Goal: Use online tool/utility: Utilize a website feature to perform a specific function

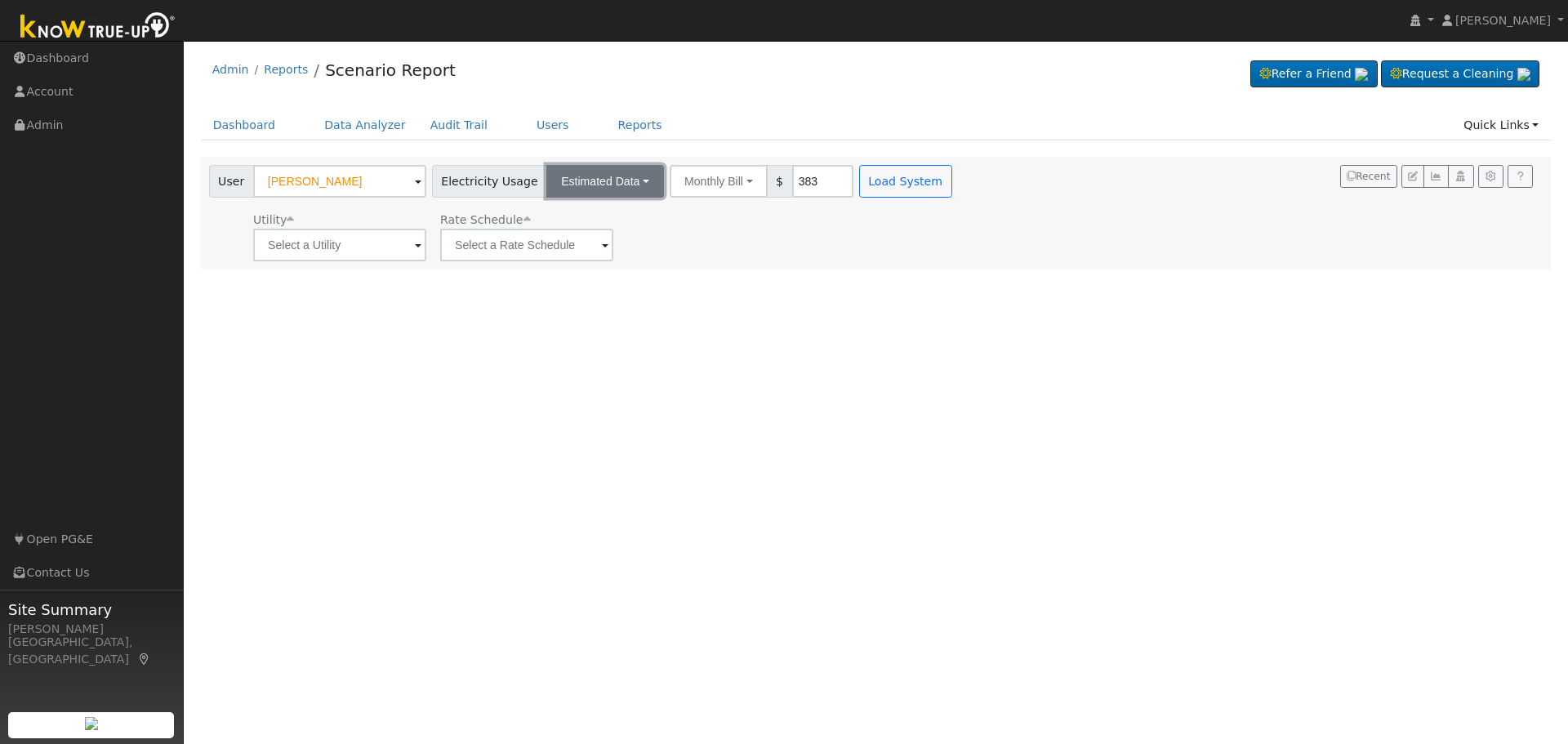
click at [615, 185] on button "Estimated Data" at bounding box center [605, 181] width 118 height 33
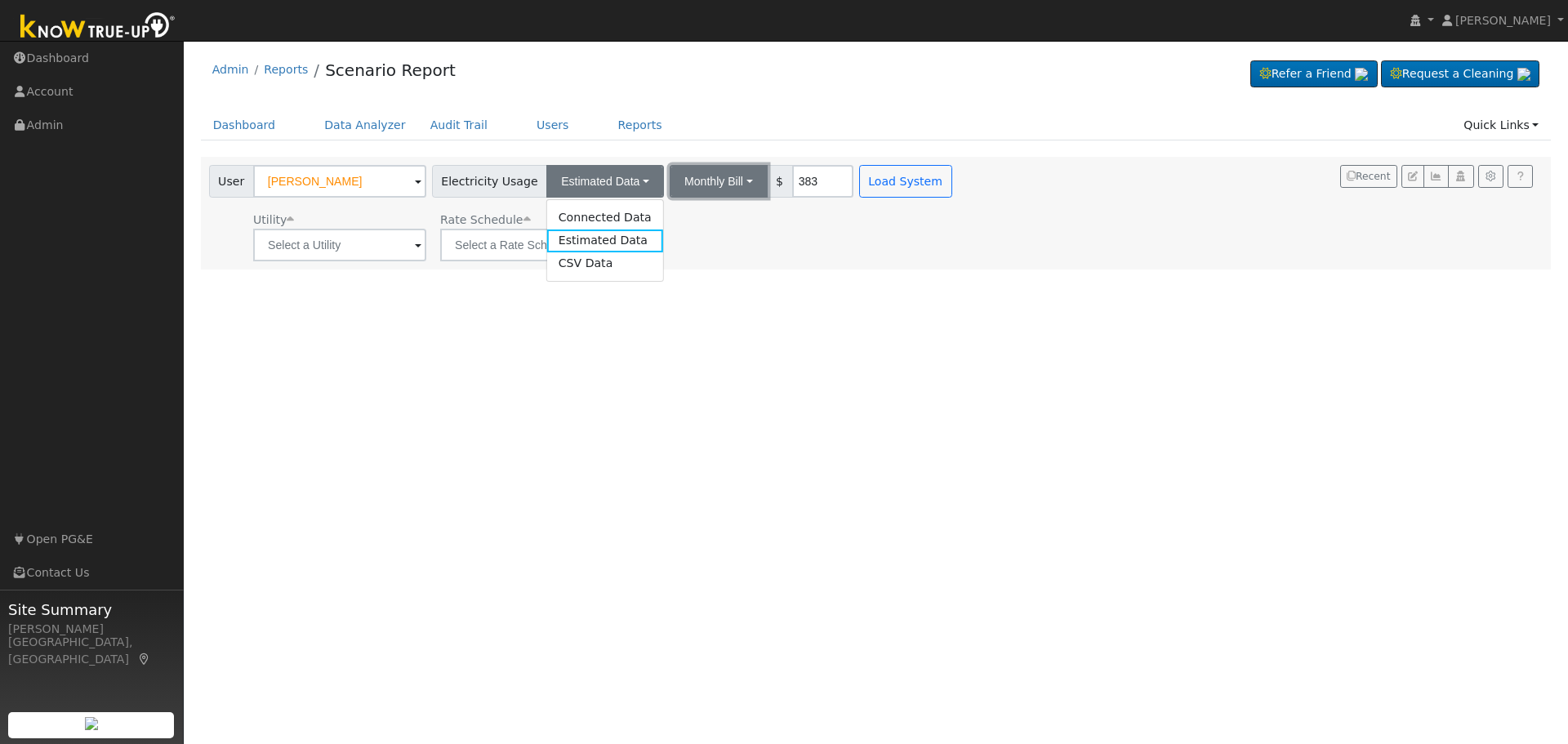
click at [716, 184] on button "Monthly Bill" at bounding box center [718, 181] width 98 height 33
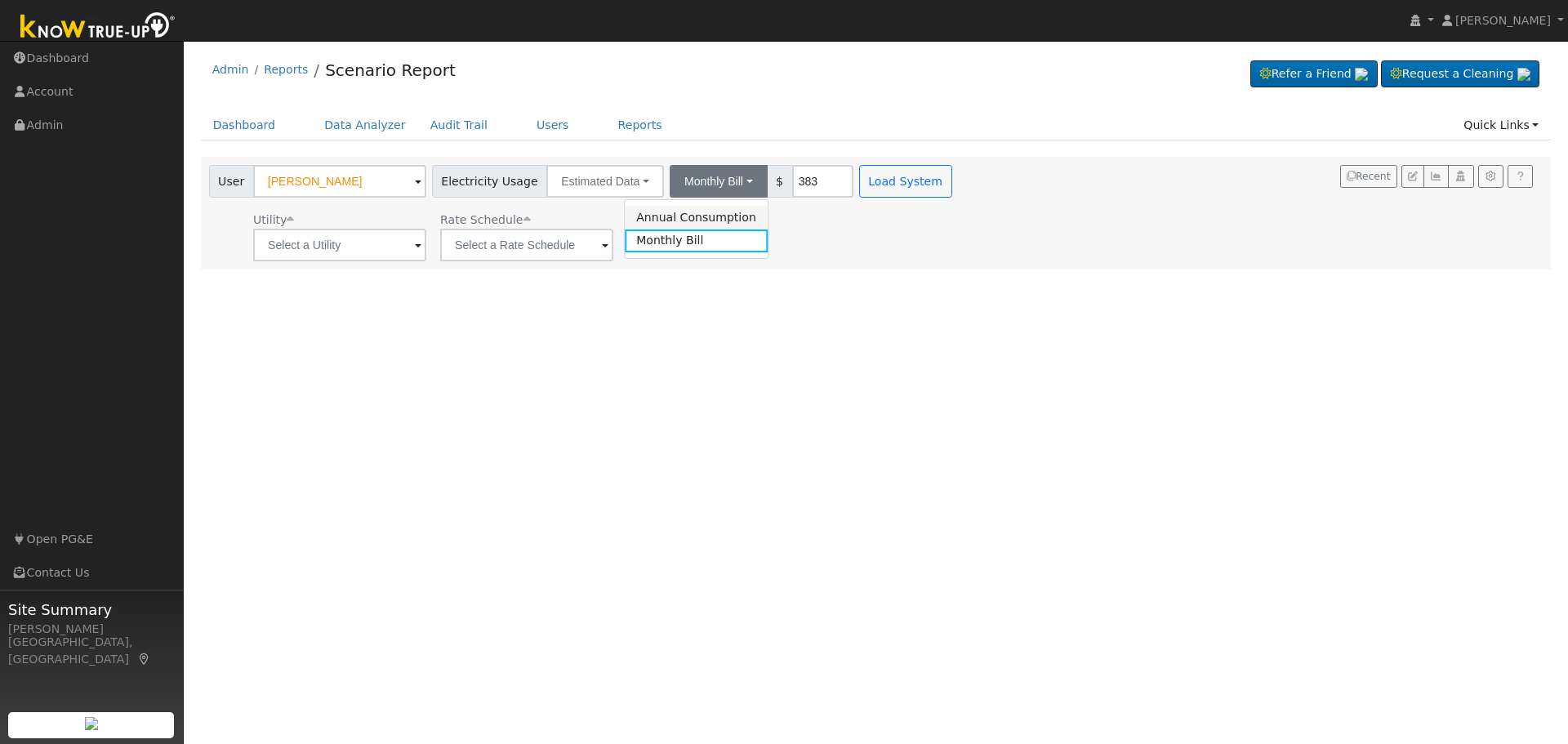
click at [714, 213] on link "Annual Consumption" at bounding box center [695, 217] width 143 height 23
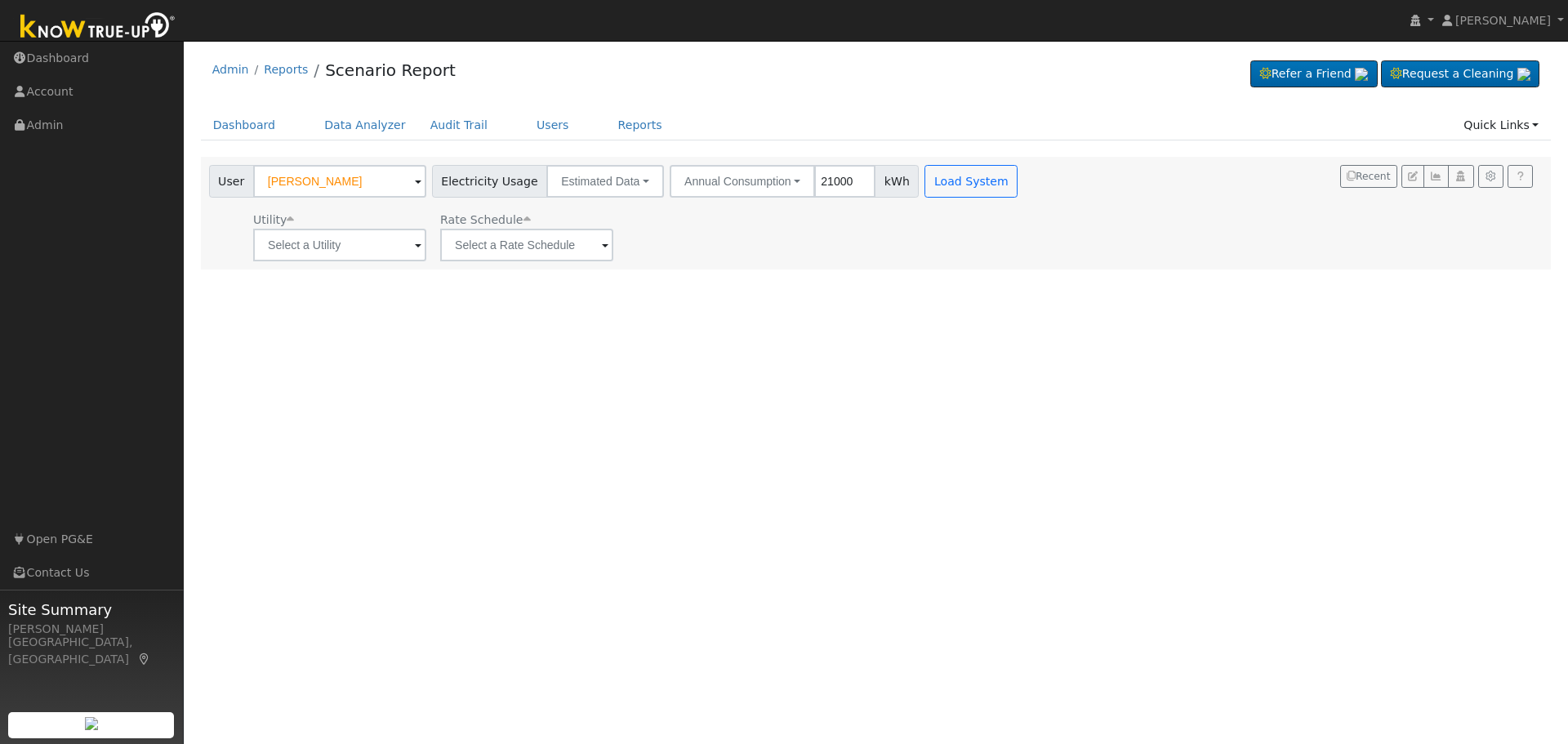
type input "21000"
click at [410, 247] on input "text" at bounding box center [339, 245] width 173 height 33
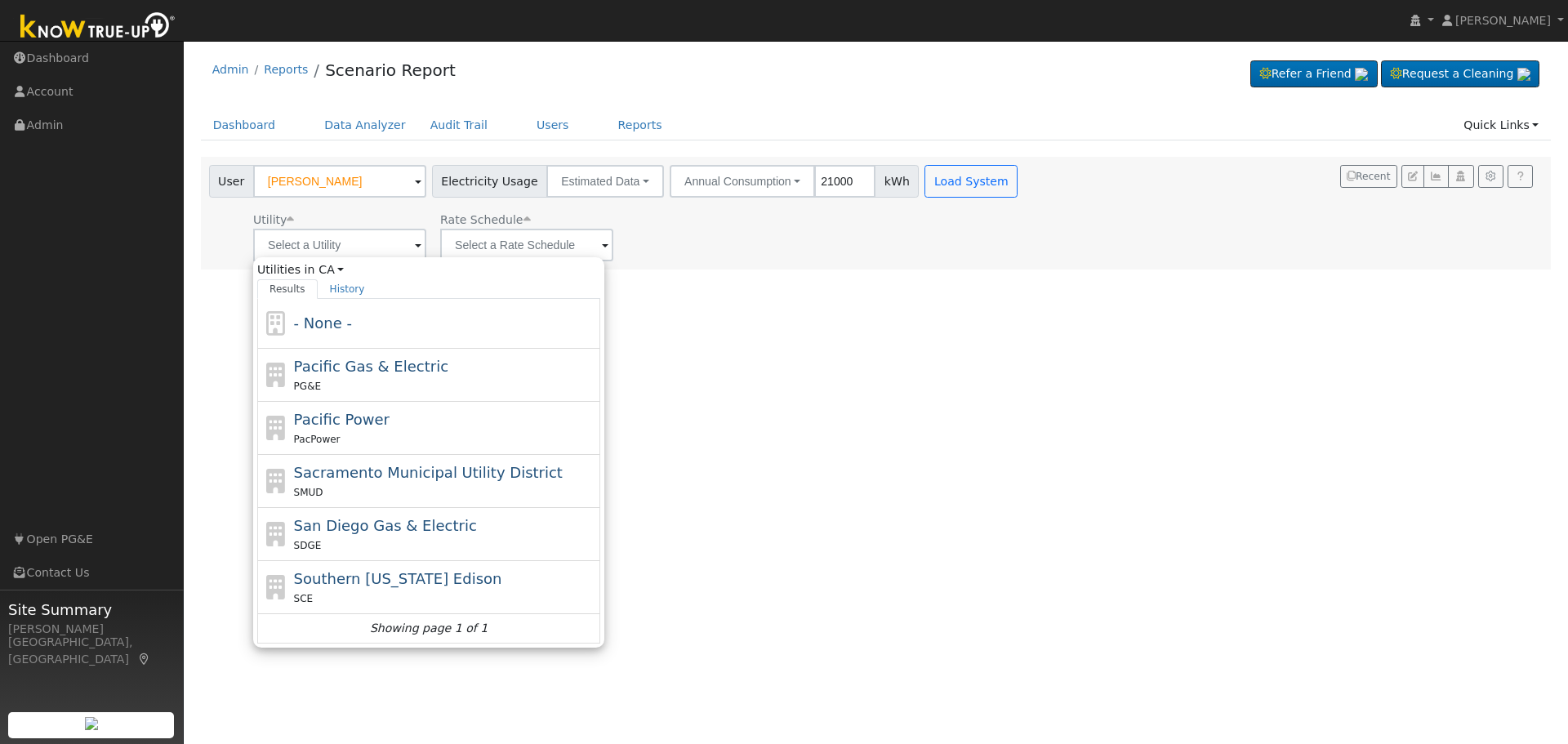
click at [387, 585] on span "Southern [US_STATE] Edison" at bounding box center [398, 578] width 208 height 18
type input "Southern [US_STATE] Edison"
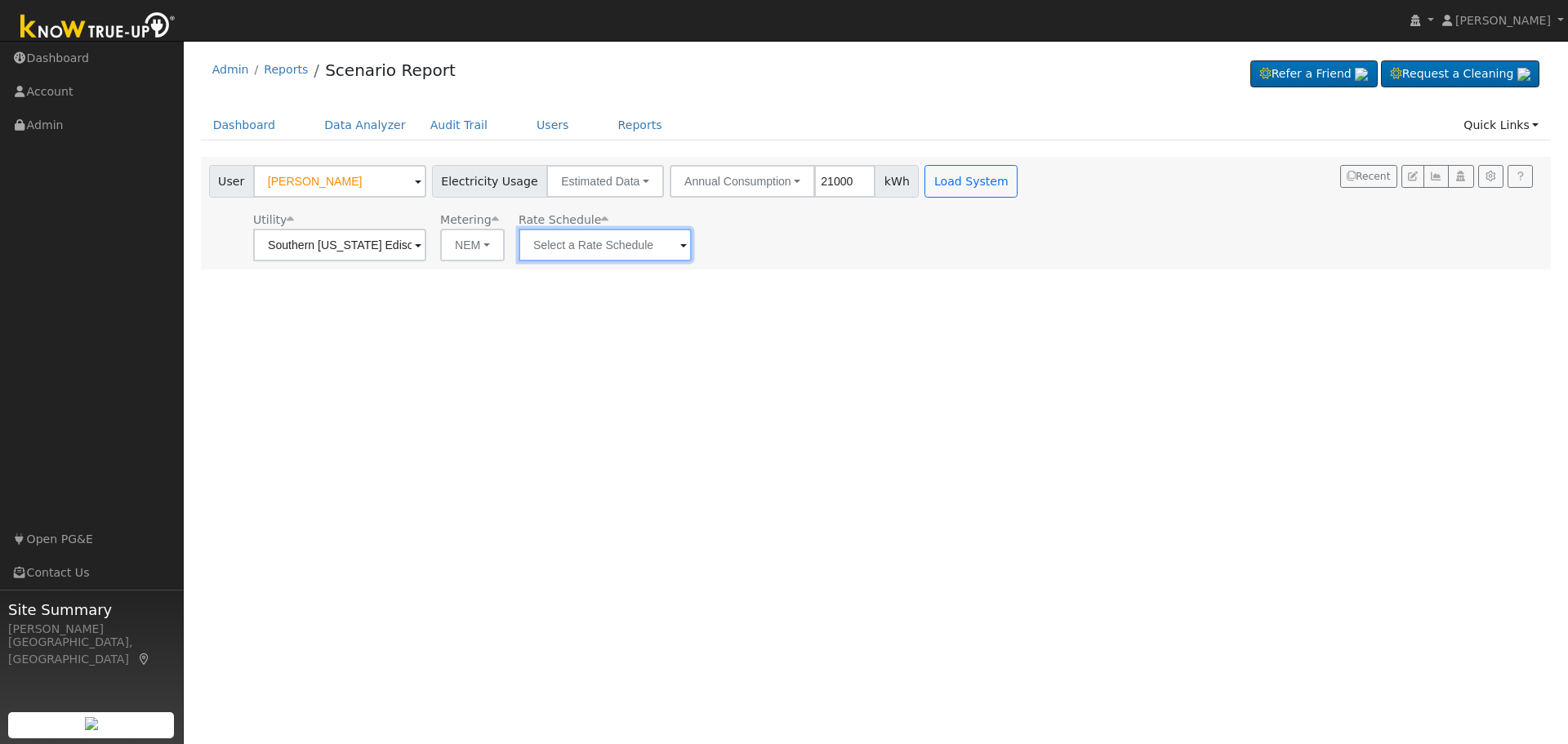
click at [426, 245] on input "text" at bounding box center [339, 245] width 173 height 33
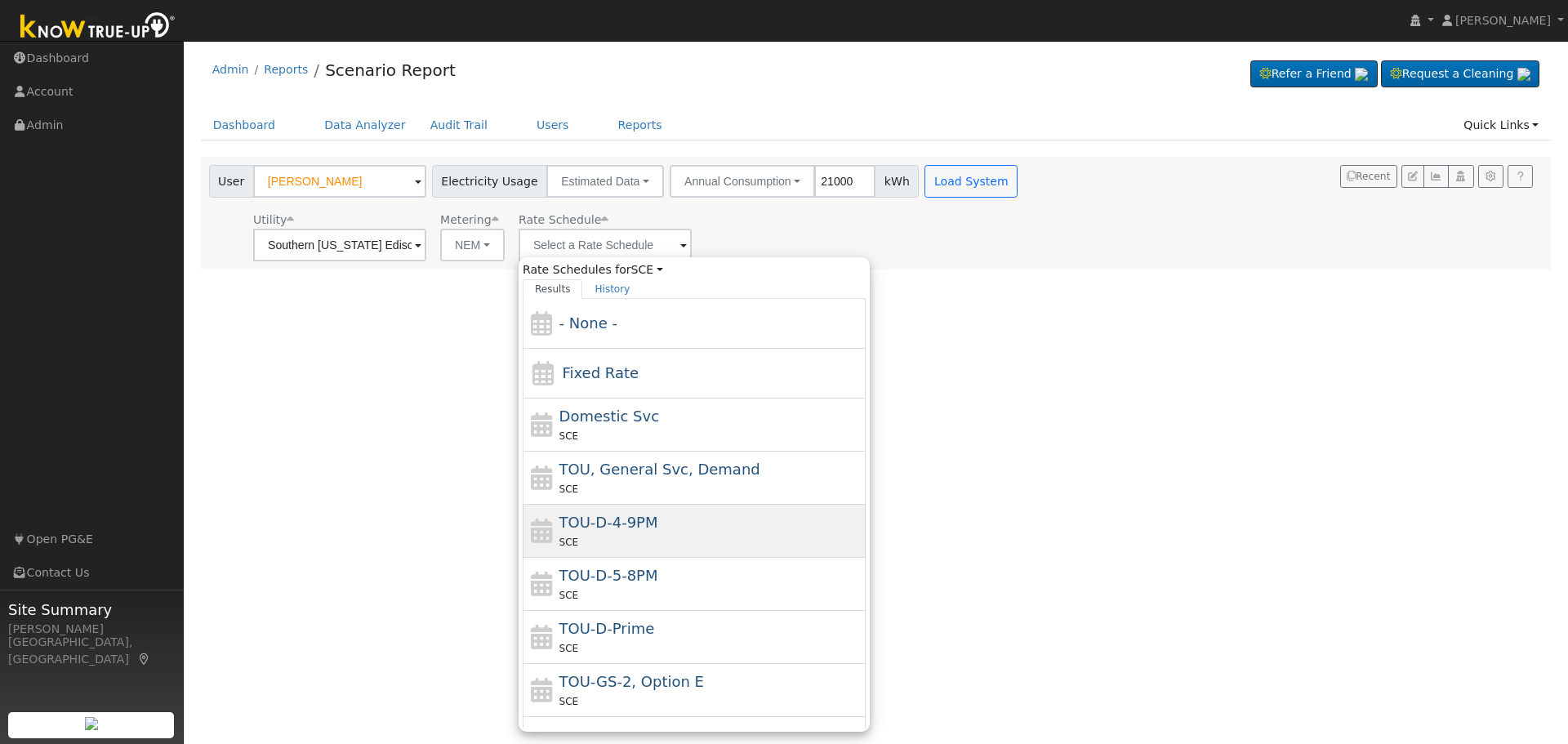
click at [696, 539] on div "SCE" at bounding box center [710, 542] width 303 height 18
type input "TOU-D-4-9PM"
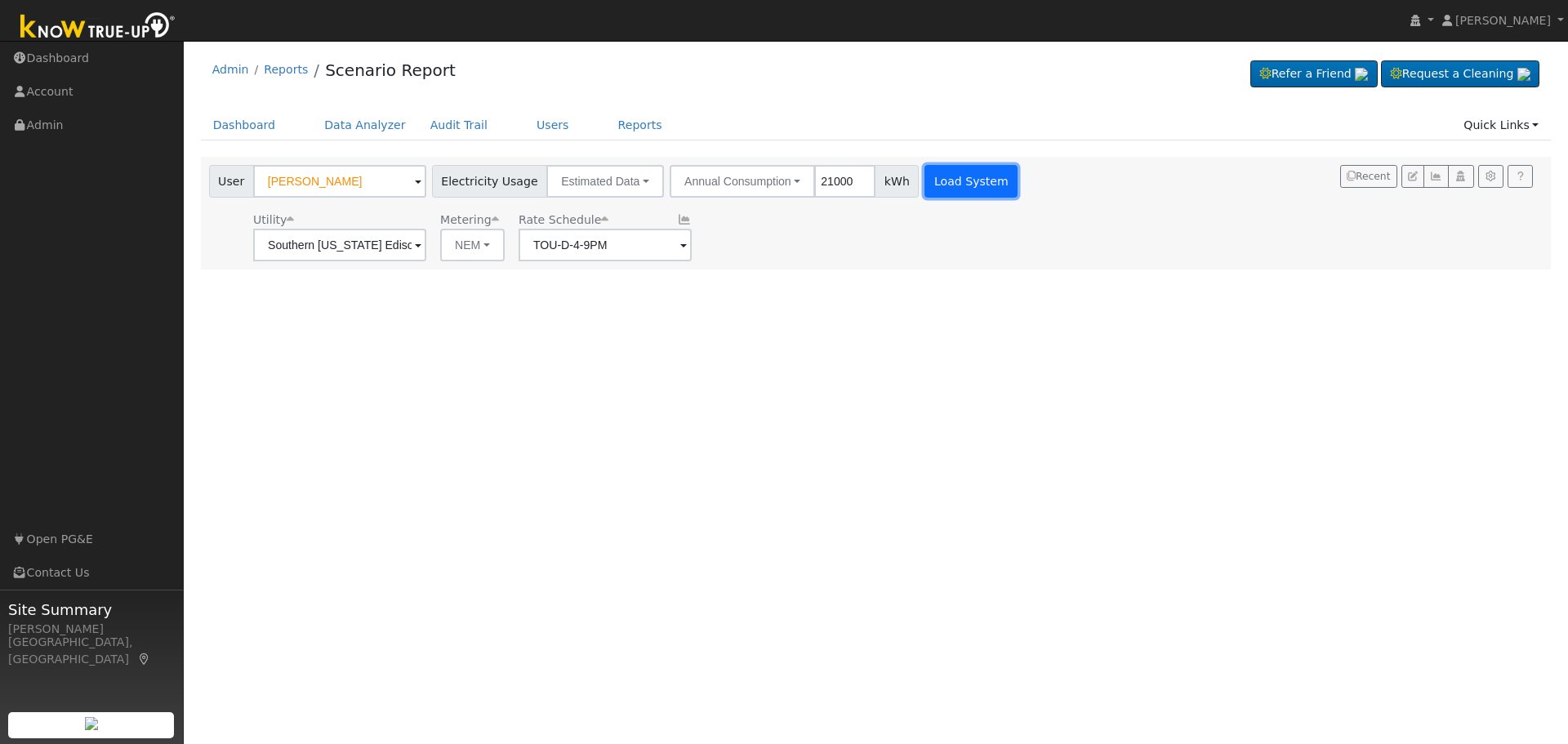
click at [940, 186] on button "Load System" at bounding box center [970, 181] width 93 height 33
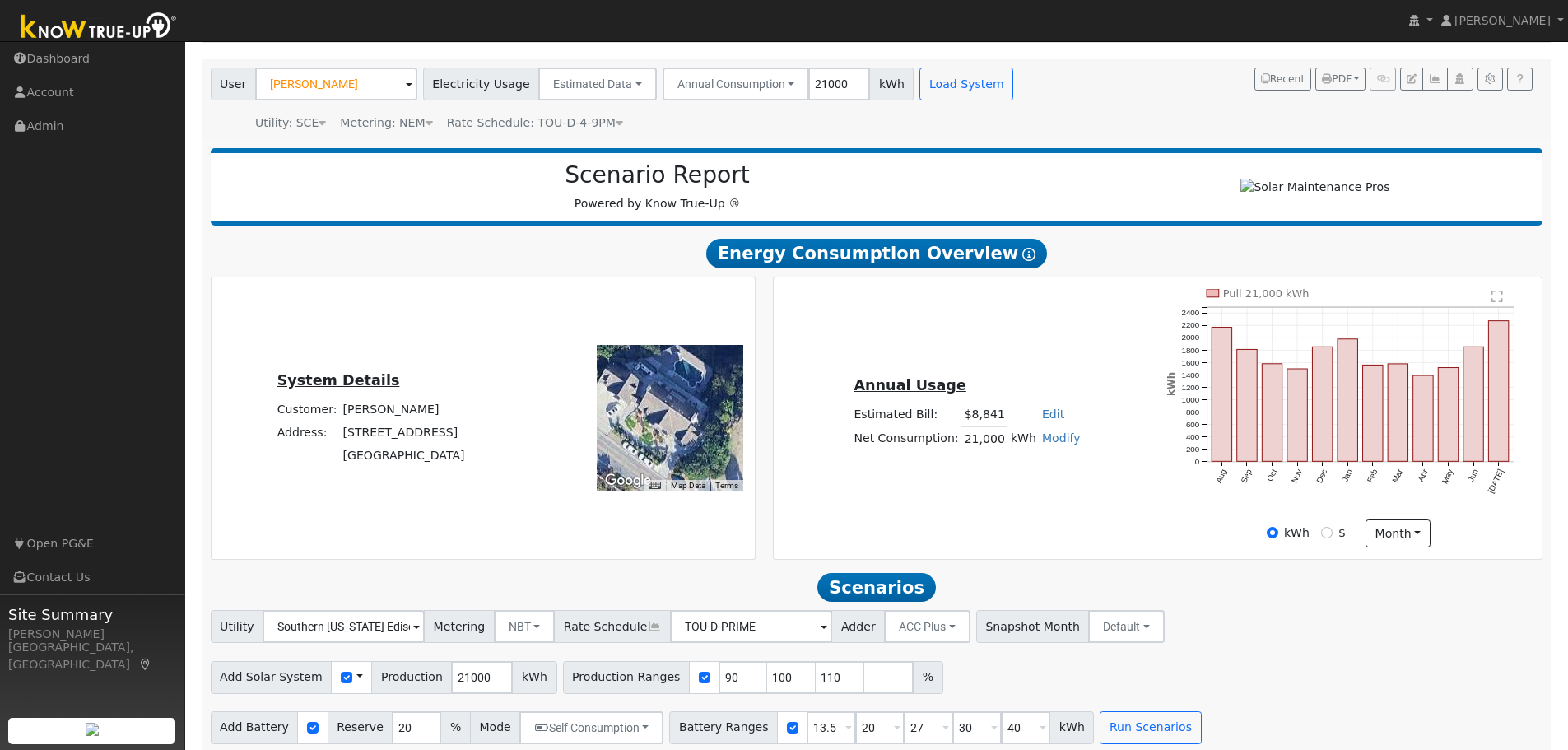
scroll to position [117, 0]
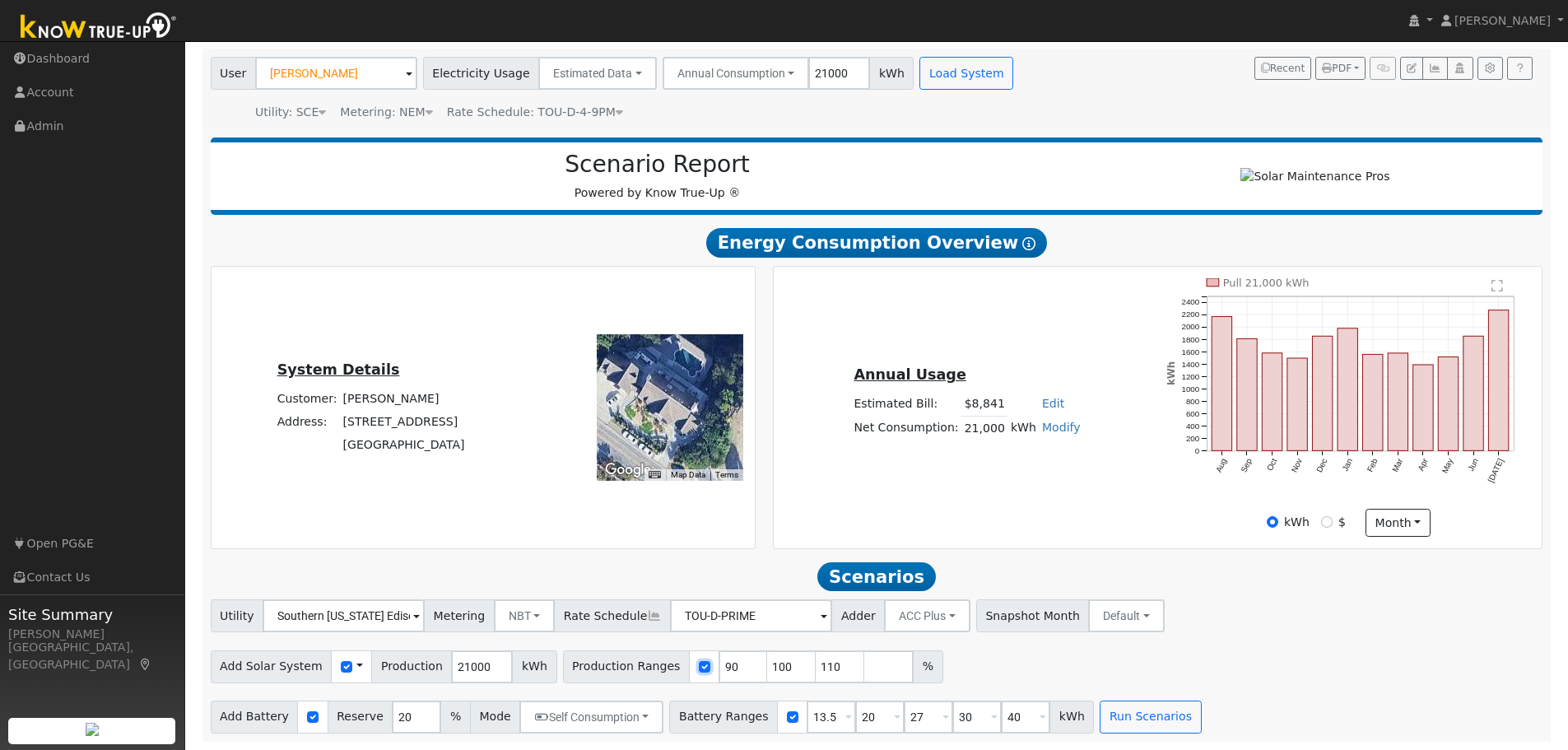
click at [698, 671] on input "checkbox" at bounding box center [704, 667] width 12 height 12
checkbox input "false"
click at [1103, 717] on button "Run Scenarios" at bounding box center [1150, 716] width 101 height 33
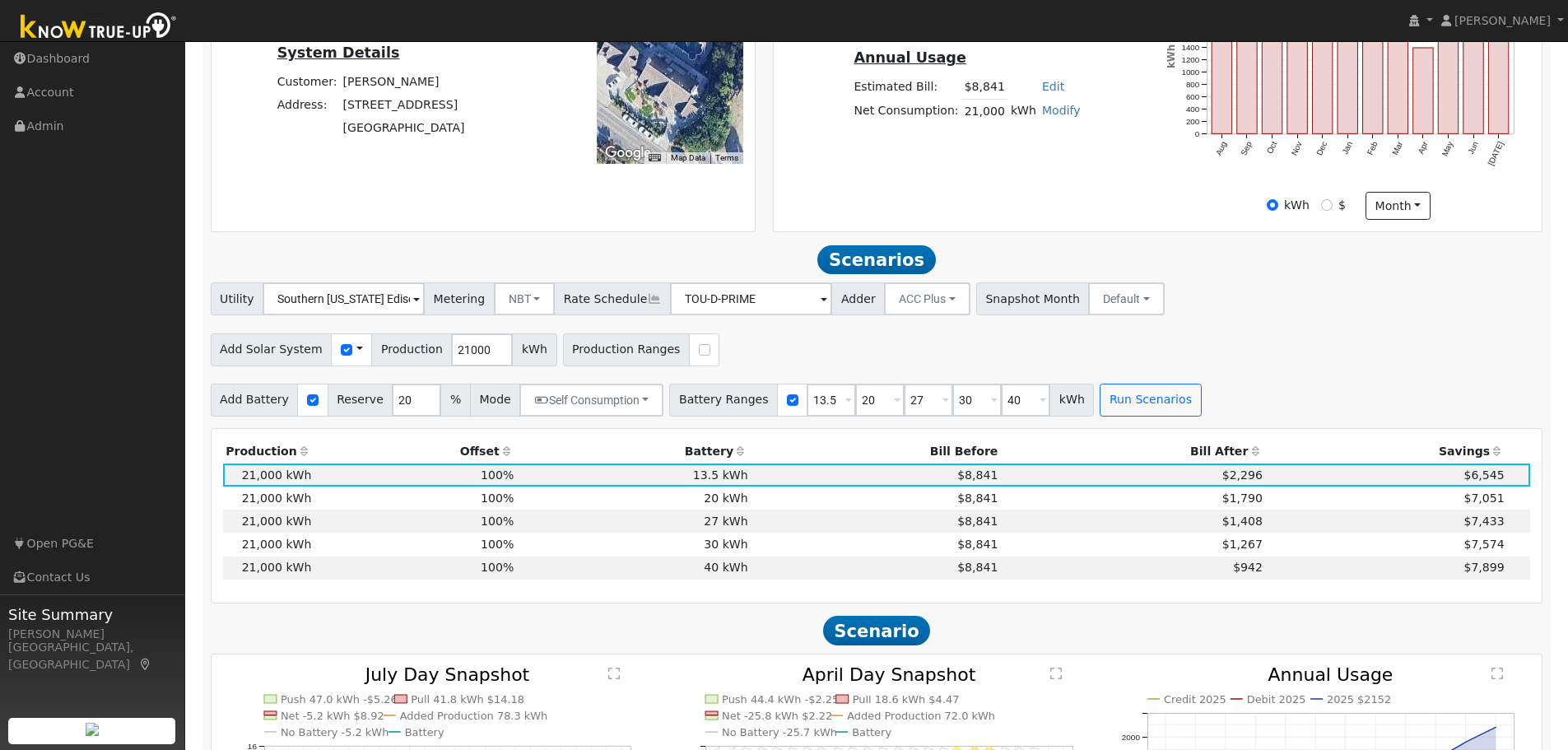
scroll to position [628, 0]
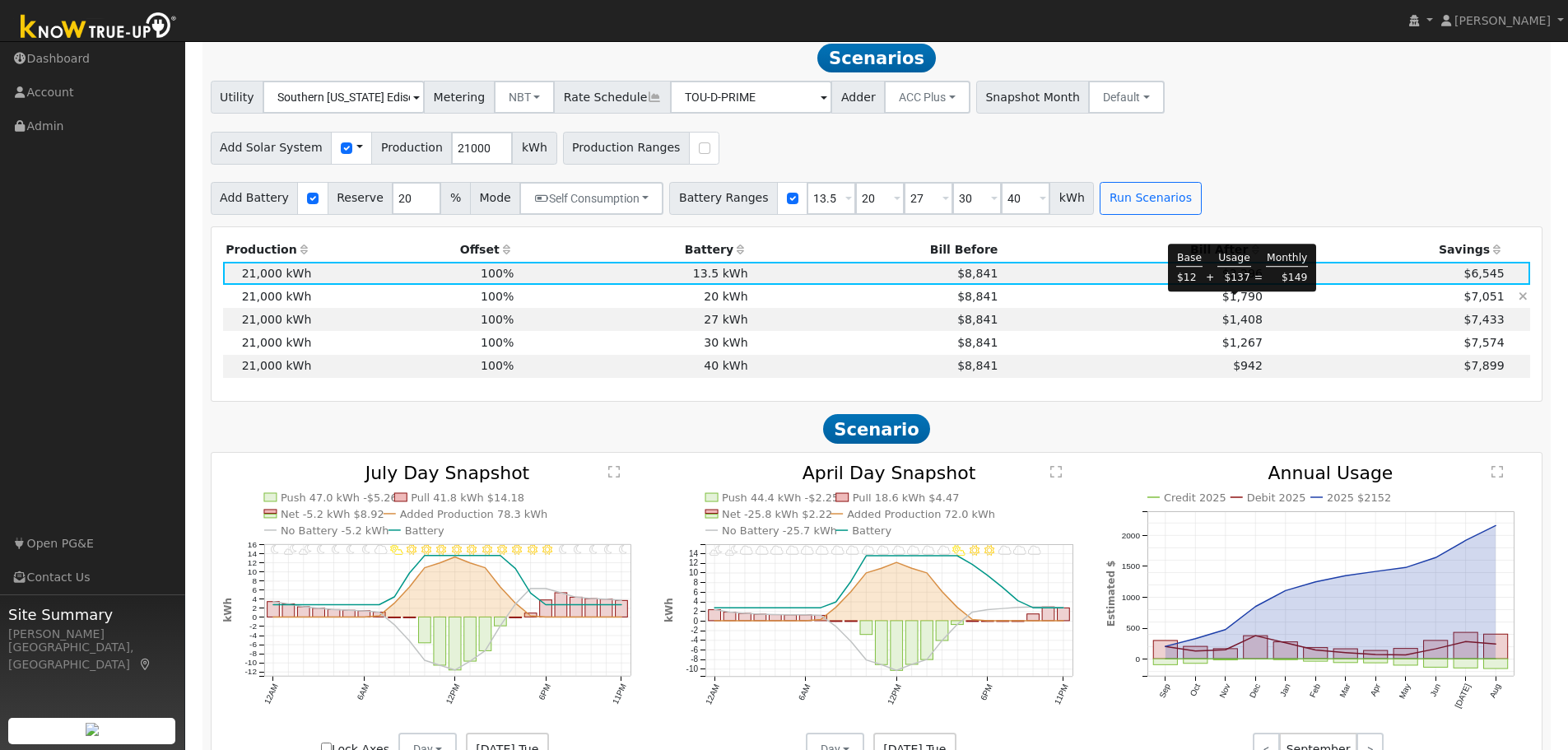
click at [1239, 303] on span "$1,790" at bounding box center [1243, 297] width 40 height 13
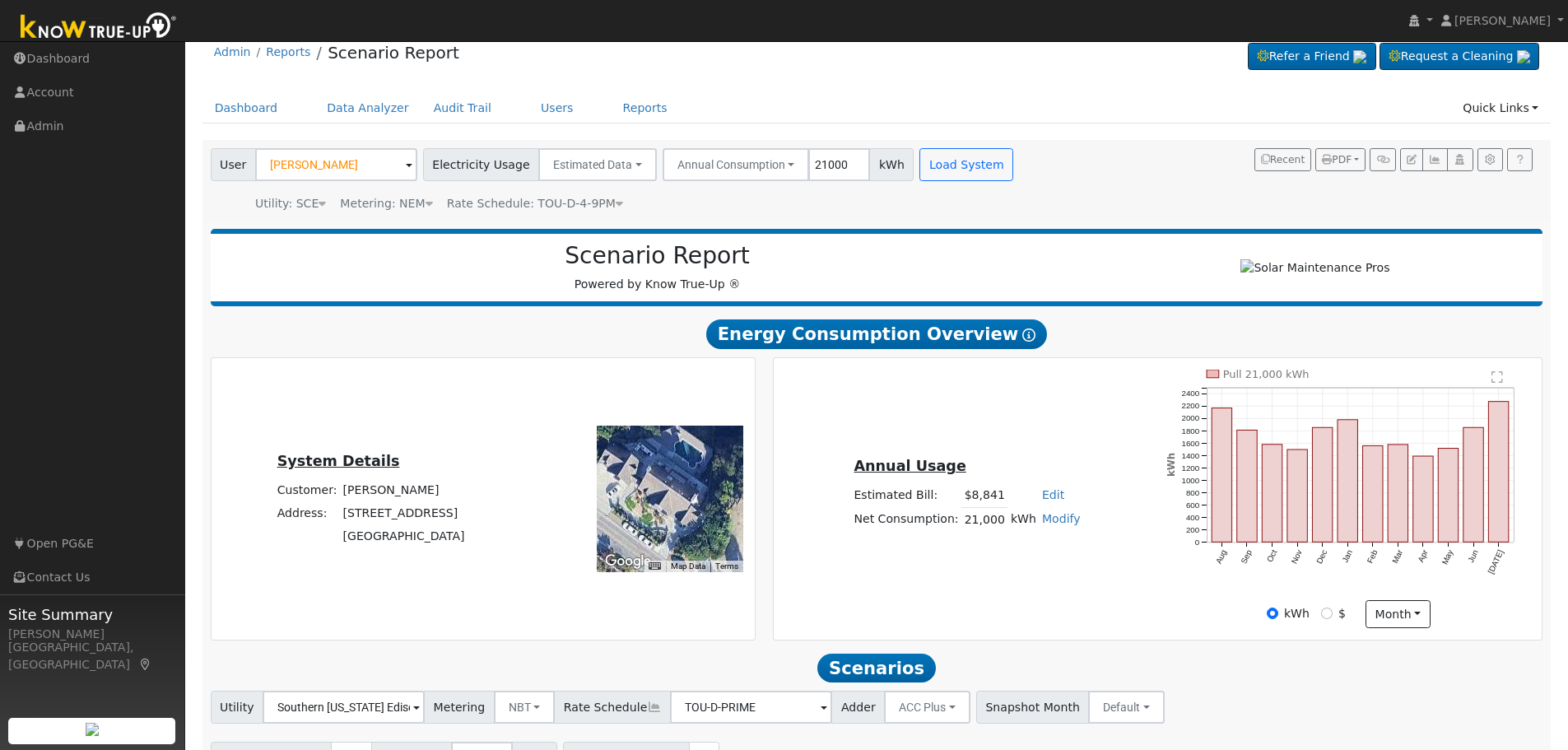
scroll to position [0, 0]
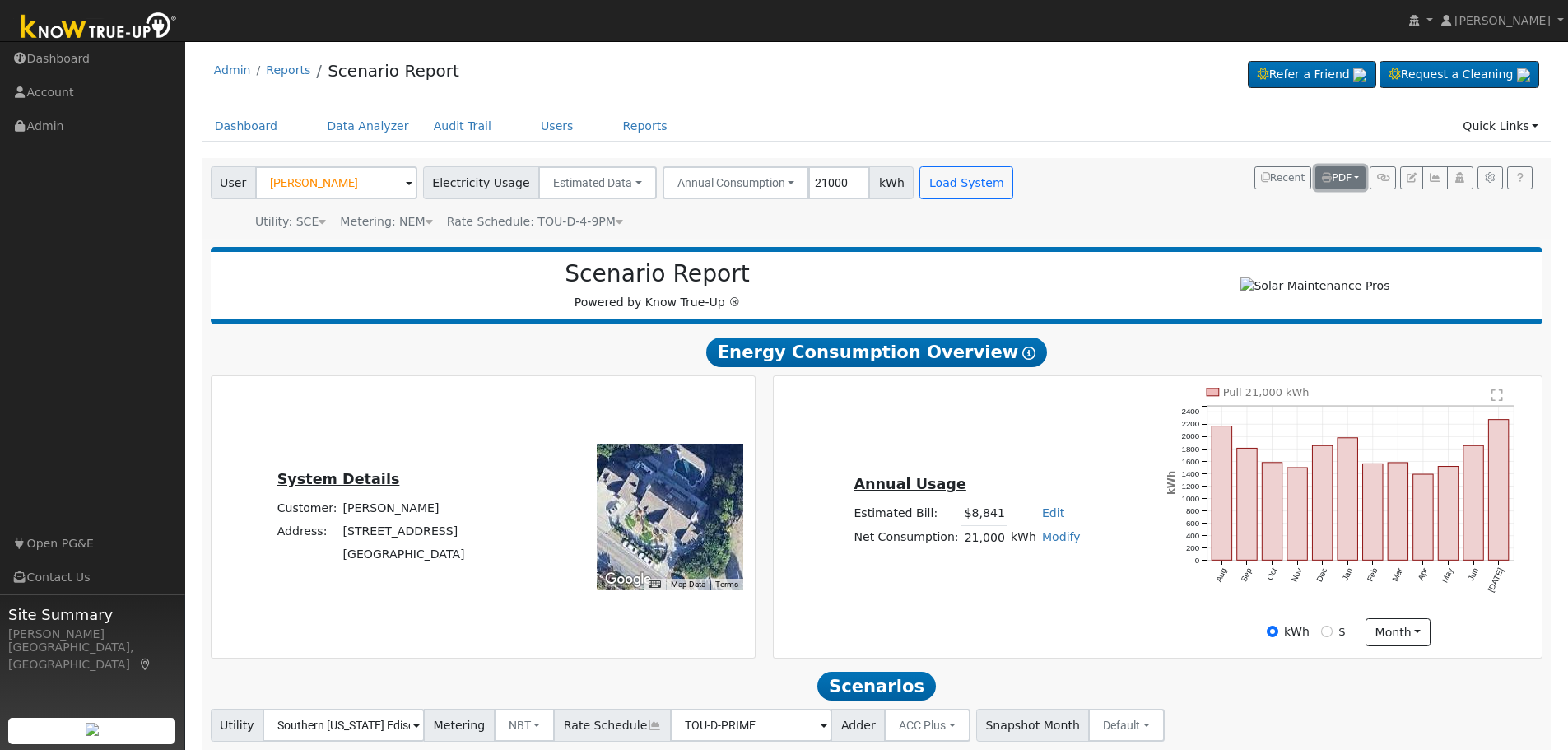
click at [1355, 177] on button "PDF" at bounding box center [1341, 177] width 51 height 23
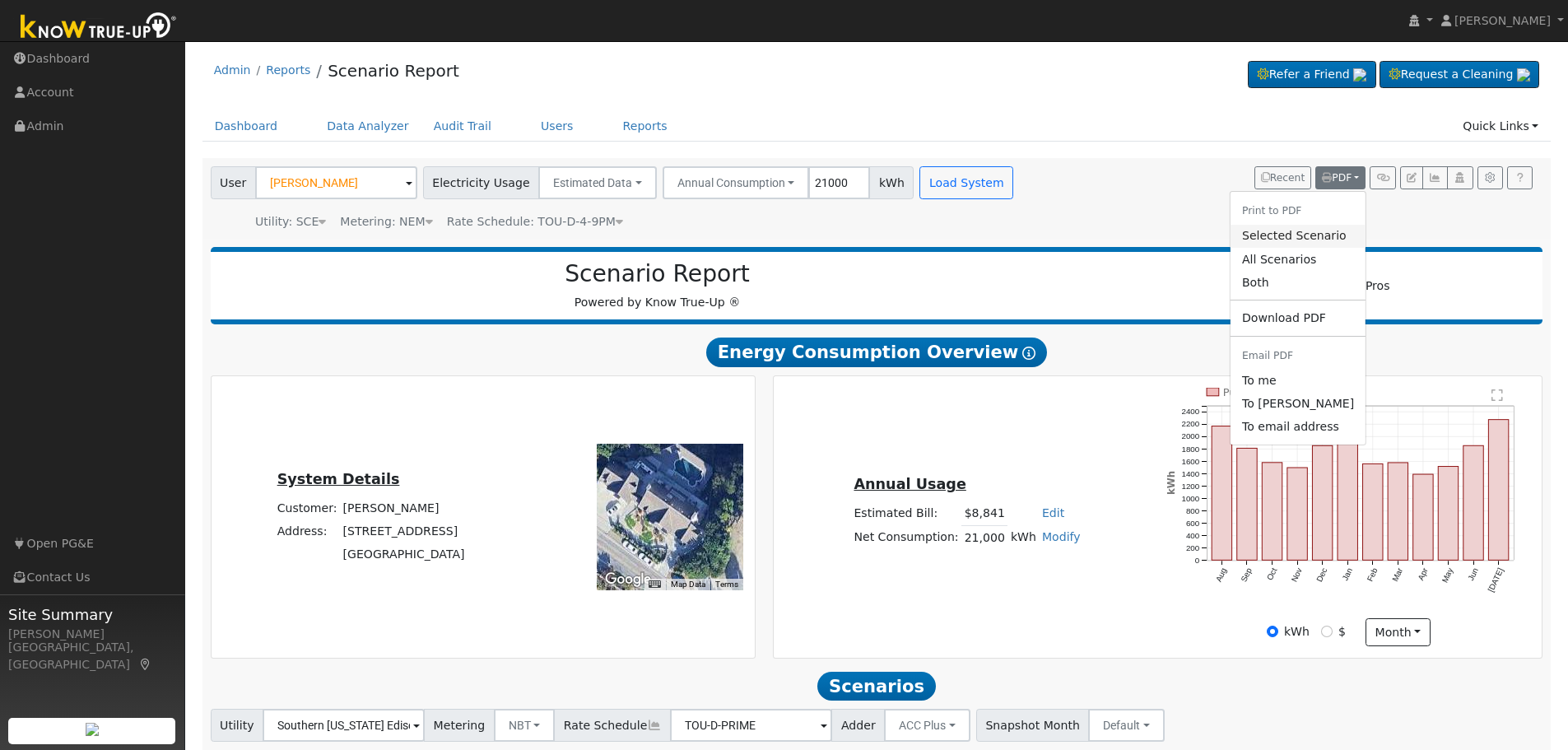
click at [1308, 239] on link "Selected Scenario" at bounding box center [1298, 236] width 135 height 23
